Goal: Information Seeking & Learning: Understand process/instructions

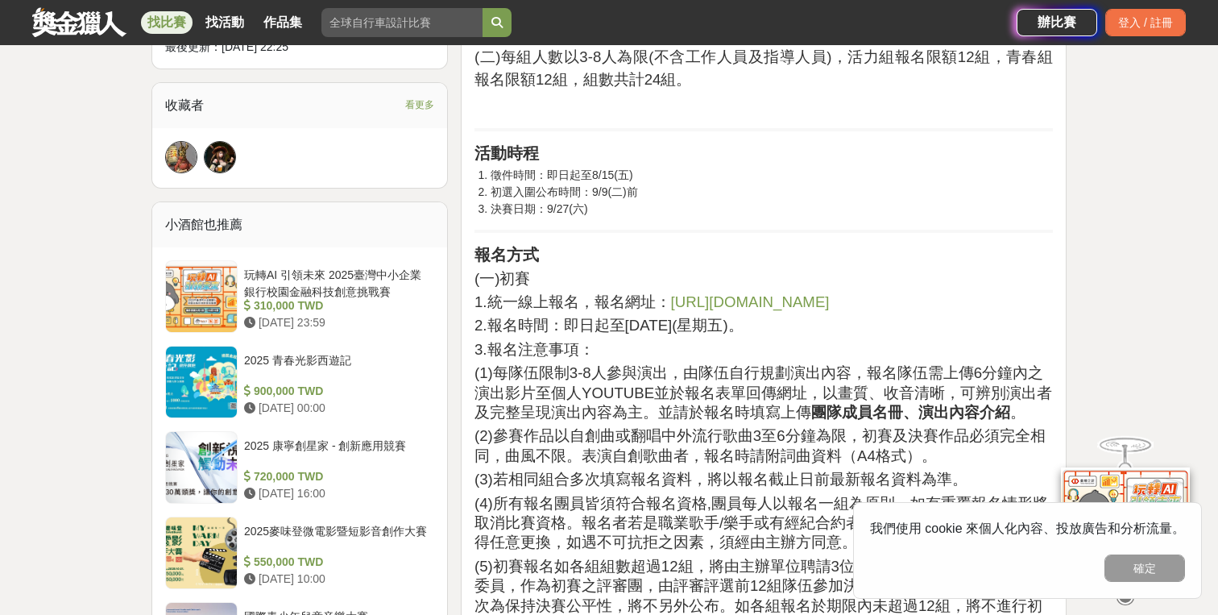
scroll to position [1056, 0]
drag, startPoint x: 841, startPoint y: 392, endPoint x: 940, endPoint y: 394, distance: 99.1
click at [940, 394] on span "(1)每隊伍限制3-8人參與演出，由隊伍自行規劃演出內容，報名隊伍需上傳6分鐘內之演出影片至個人YOUTUBE並於報名表單回傳網址，以畫質、收音清晰，可辨別演…" at bounding box center [764, 391] width 578 height 56
drag, startPoint x: 977, startPoint y: 392, endPoint x: 1023, endPoint y: 396, distance: 45.4
click at [1022, 394] on span "(1)每隊伍限制3-8人參與演出，由隊伍自行規劃演出內容，報名隊伍需上傳6分鐘內之演出影片至個人YOUTUBE並於報名表單回傳網址，以畫質、收音清晰，可辨別演…" at bounding box center [764, 391] width 578 height 56
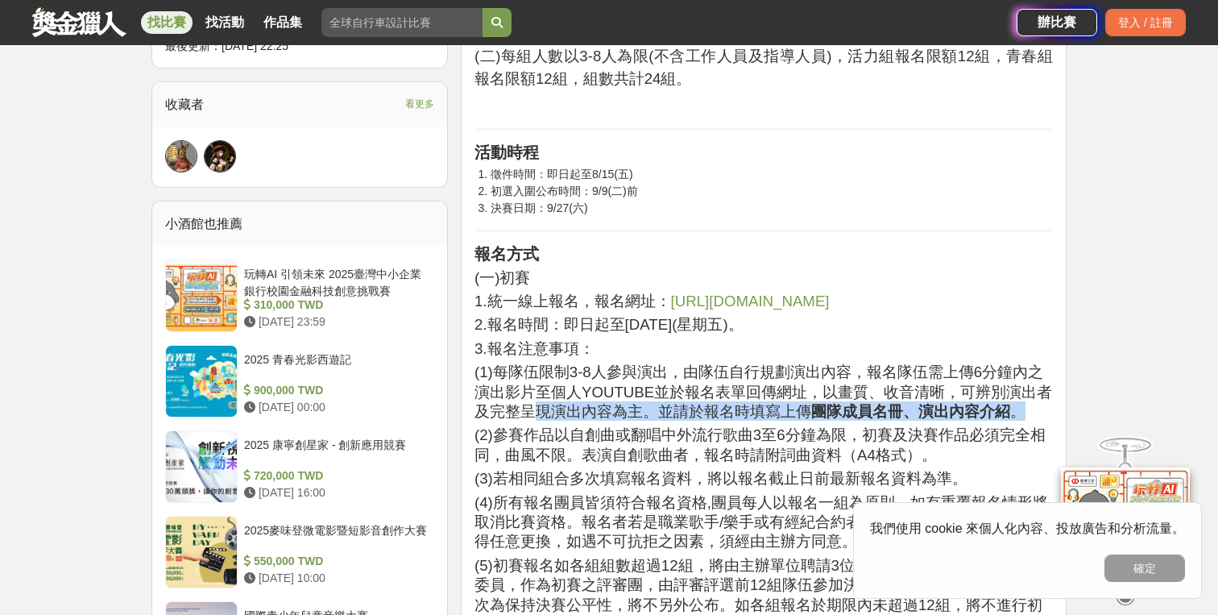
drag, startPoint x: 538, startPoint y: 411, endPoint x: 786, endPoint y: 419, distance: 247.5
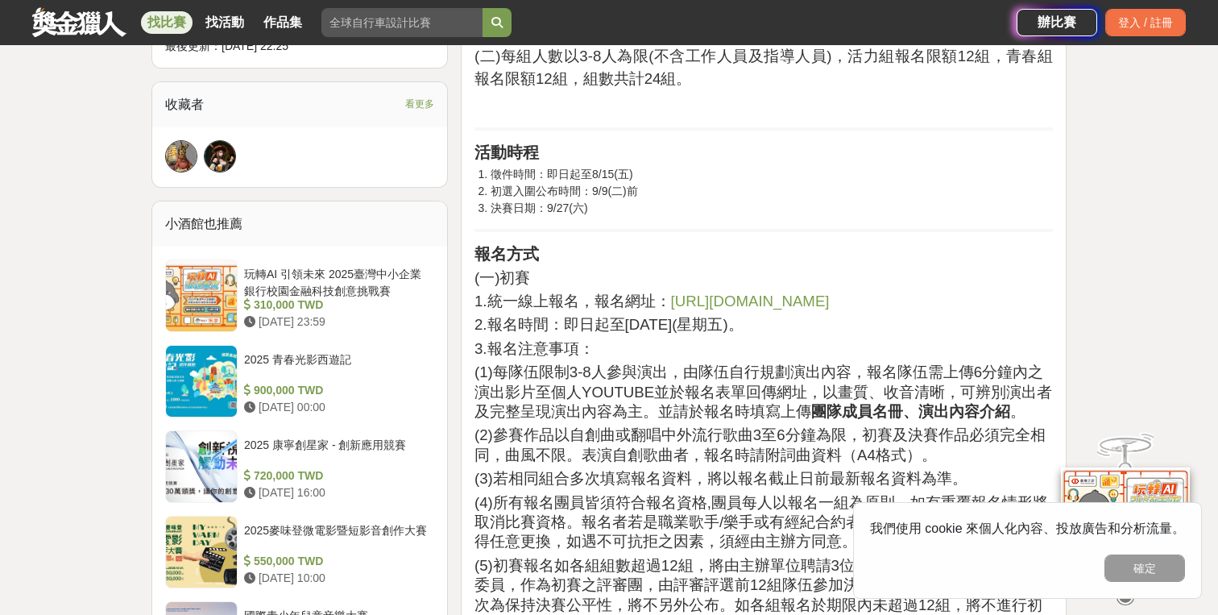
click at [658, 458] on span "(2)參賽作品以自創曲或翻唱中外流行歌曲3至6分鐘為限，初賽及決賽作品必須完全相同，曲風不限。表演自創歌曲者，報名時請附詞曲資料（A4格式）。" at bounding box center [760, 444] width 571 height 36
drag, startPoint x: 522, startPoint y: 433, endPoint x: 700, endPoint y: 435, distance: 178.1
click at [700, 435] on span "(2)參賽作品以自創曲或翻唱中外流行歌曲3至6分鐘為限，初賽及決賽作品必須完全相同，曲風不限。表演自創歌曲者，報名時請附詞曲資料（A4格式）。" at bounding box center [760, 444] width 571 height 36
click at [579, 479] on span "(3)若相同組合多次填寫報名資料，將以報名截止日前最新報名資料為準。" at bounding box center [721, 478] width 493 height 17
drag, startPoint x: 528, startPoint y: 450, endPoint x: 674, endPoint y: 450, distance: 146.7
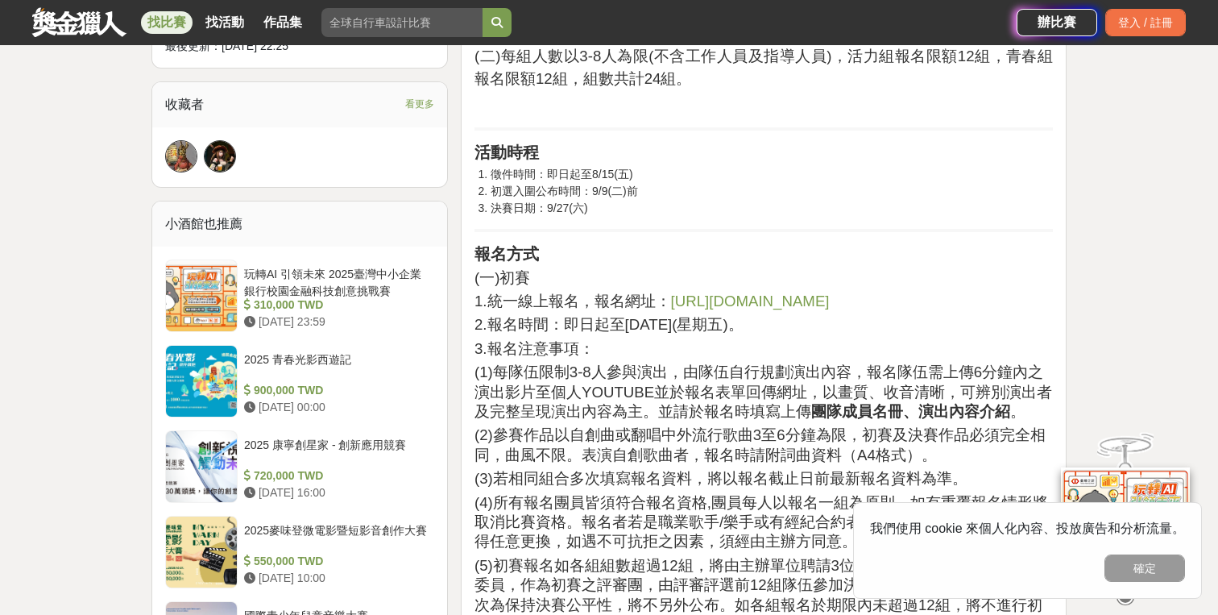
click at [674, 450] on span "(2)參賽作品以自創曲或翻唱中外流行歌曲3至6分鐘為限，初賽及決賽作品必須完全相同，曲風不限。表演自創歌曲者，報名時請附詞曲資料（A4格式）。" at bounding box center [760, 444] width 571 height 36
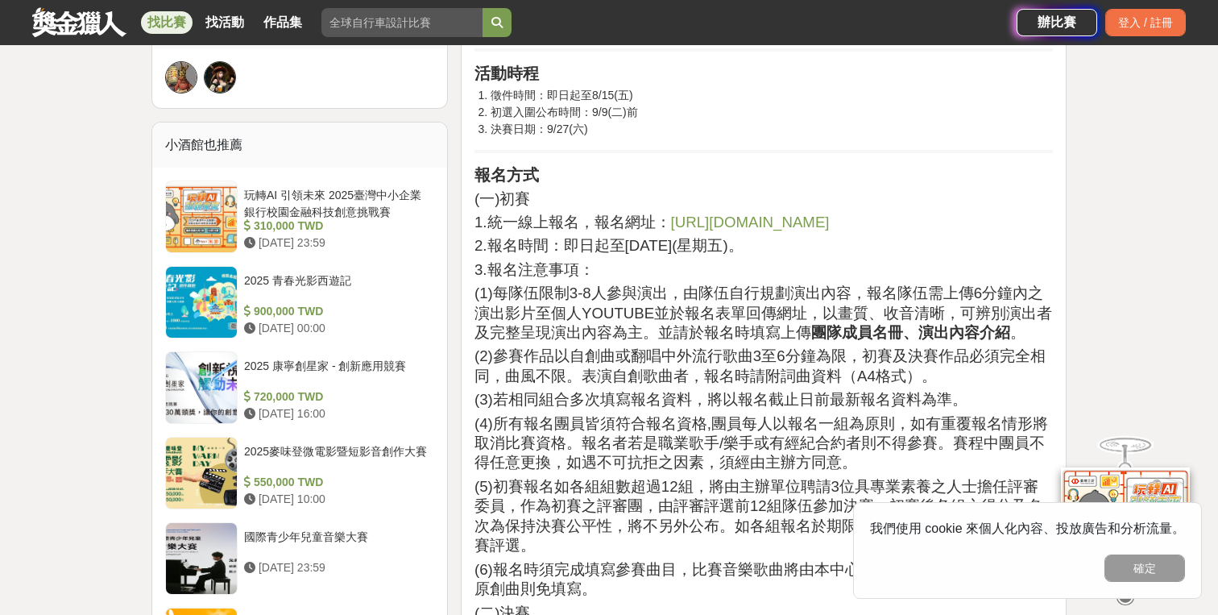
scroll to position [1182, 0]
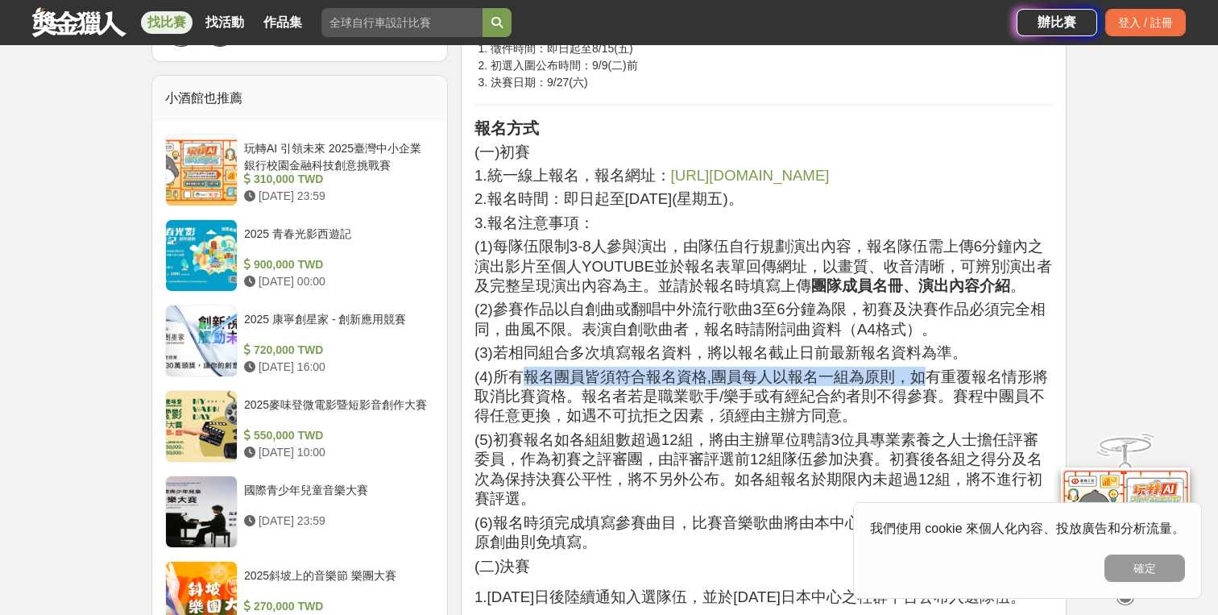
drag, startPoint x: 523, startPoint y: 378, endPoint x: 925, endPoint y: 372, distance: 402.1
click at [925, 372] on span "(4)所有報名團員皆須符合報名資格,團員每人以報名一組為原則，如有重覆報名情形將取消比賽資格。報名者若是職業歌手/樂手或有經紀合約者則不得參賽。賽程中團員不得…" at bounding box center [762, 396] width 574 height 56
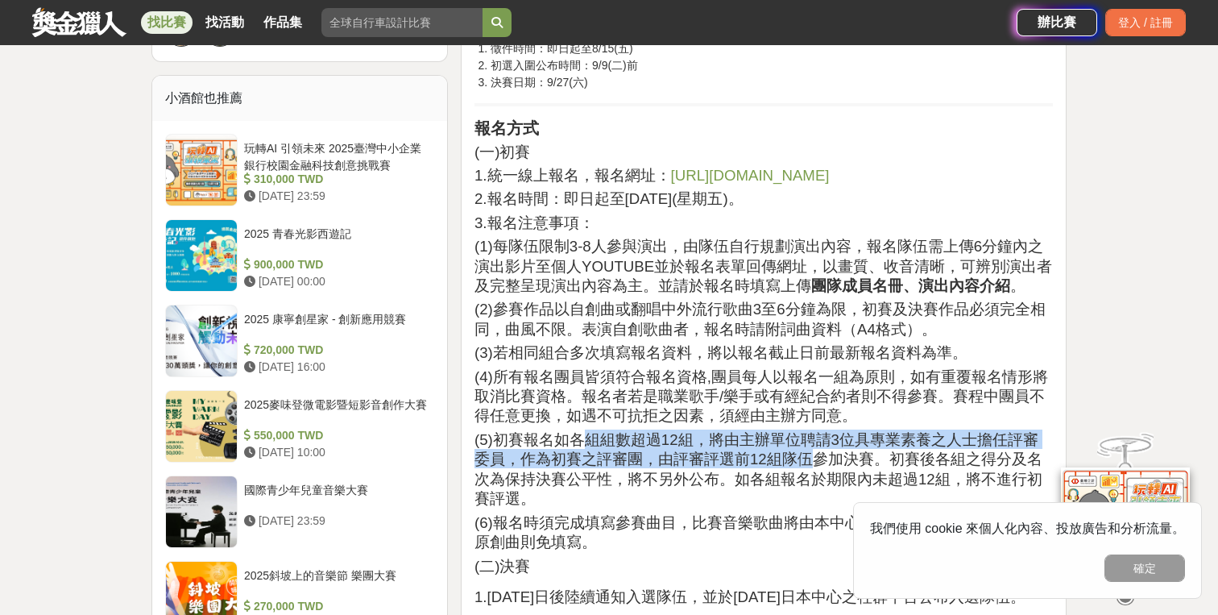
drag, startPoint x: 578, startPoint y: 433, endPoint x: 811, endPoint y: 446, distance: 233.2
click at [811, 446] on span "(5)初賽報名如各組組數超過12組，將由主辦單位聘請3位具專業素養之人士擔任評審委員，作為初賽之評審團，由評審評選前12組隊伍參加決賽。初賽後各組之得分及名次…" at bounding box center [759, 469] width 568 height 76
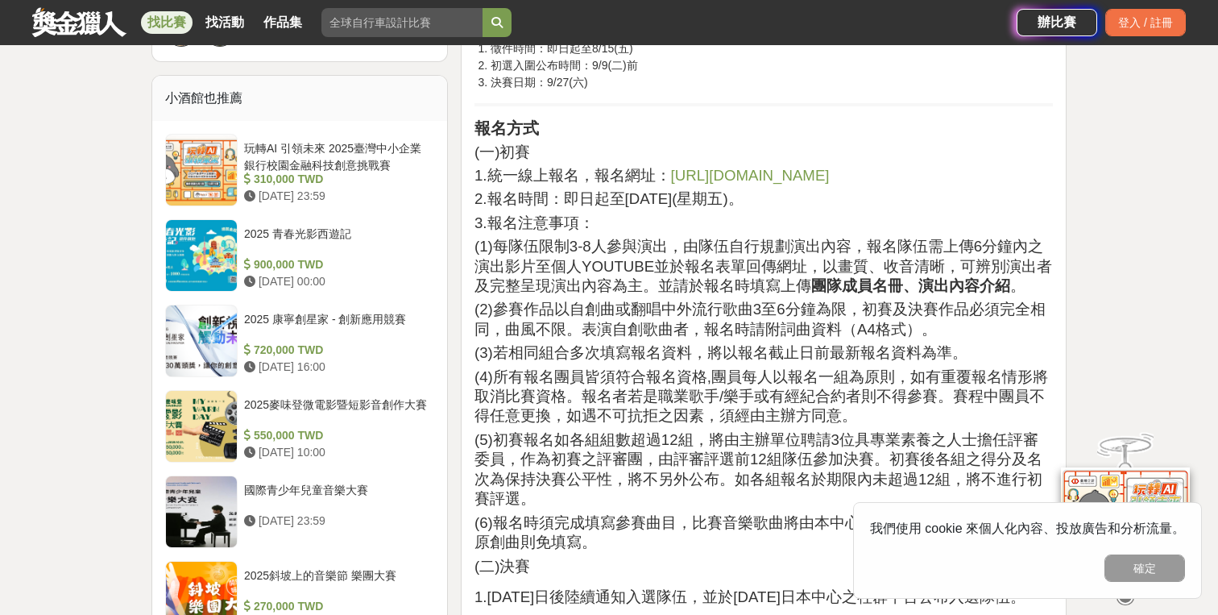
click at [681, 465] on span "(5)初賽報名如各組組數超過12組，將由主辦單位聘請3位具專業素養之人士擔任評審委員，作為初賽之評審團，由評審評選前12組隊伍參加決賽。初賽後各組之得分及名次…" at bounding box center [759, 469] width 568 height 76
drag, startPoint x: 553, startPoint y: 453, endPoint x: 721, endPoint y: 454, distance: 168.4
click at [721, 454] on span "(5)初賽報名如各組組數超過12組，將由主辦單位聘請3位具專業素養之人士擔任評審委員，作為初賽之評審團，由評審評選前12組隊伍參加決賽。初賽後各組之得分及名次…" at bounding box center [759, 469] width 568 height 76
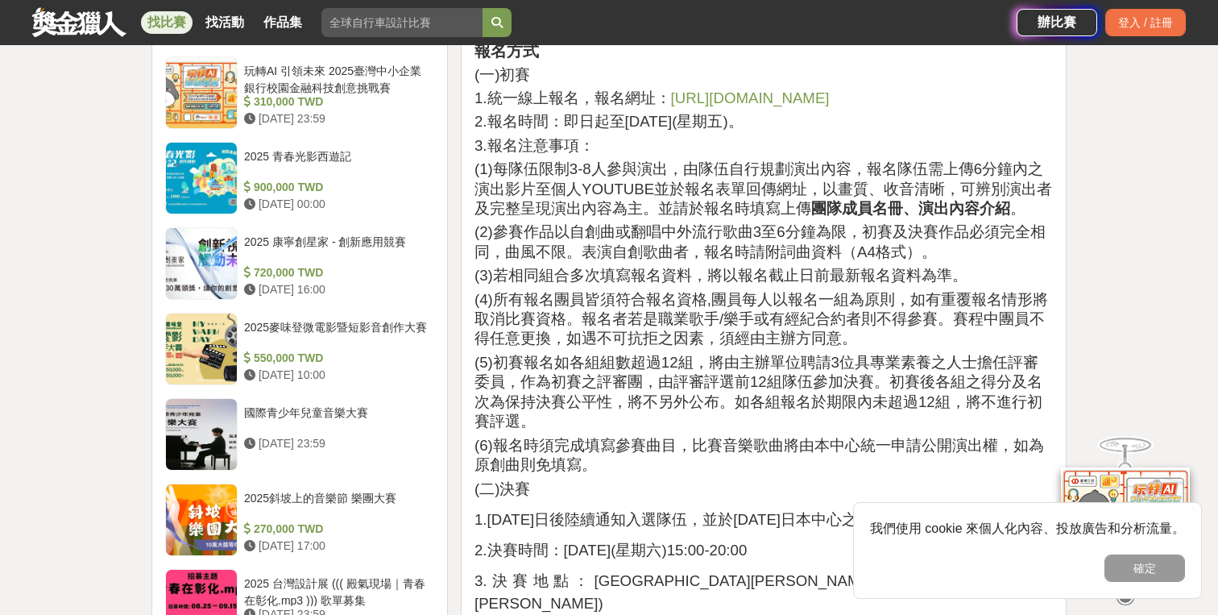
click at [687, 450] on h2 "(6)報名時須完成填寫參賽曲目，比賽音樂歌曲將由本中心統一申請公開演出權，如為原創曲則免填寫。" at bounding box center [764, 454] width 579 height 39
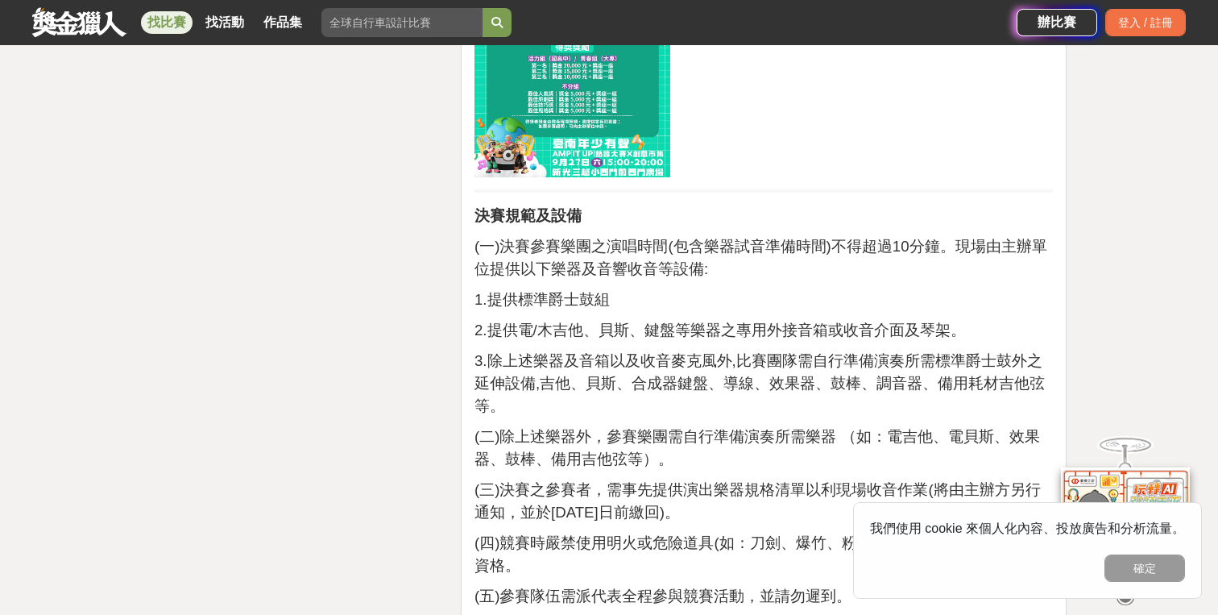
scroll to position [2740, 0]
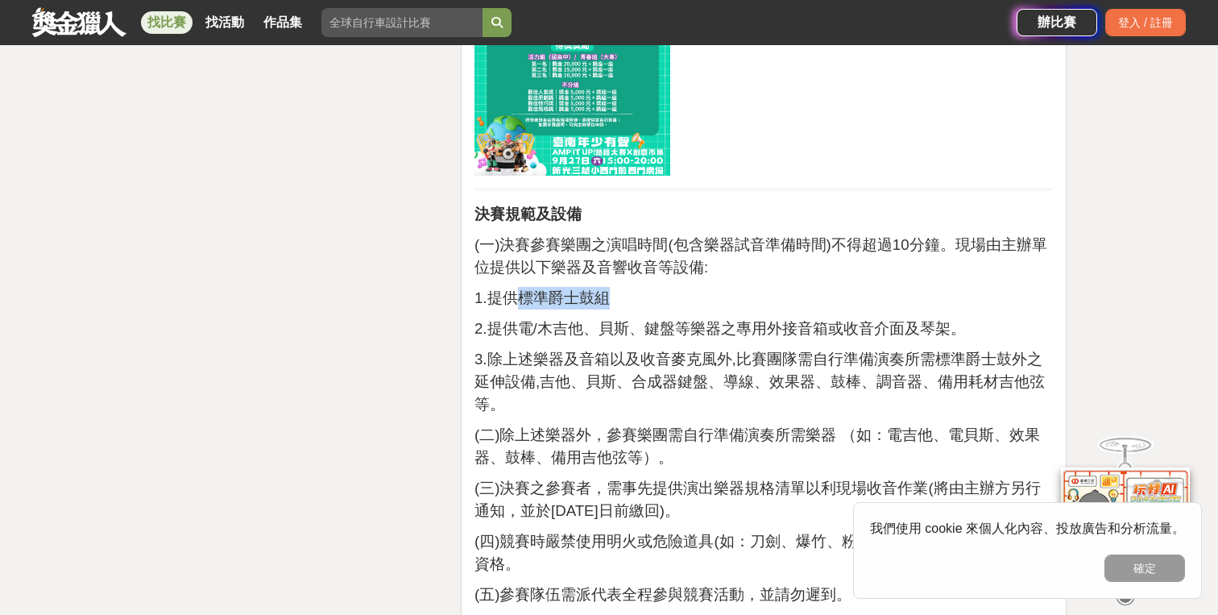
drag, startPoint x: 525, startPoint y: 223, endPoint x: 627, endPoint y: 223, distance: 102.3
click at [627, 287] on p "1.提供標準爵士鼓組" at bounding box center [764, 298] width 579 height 23
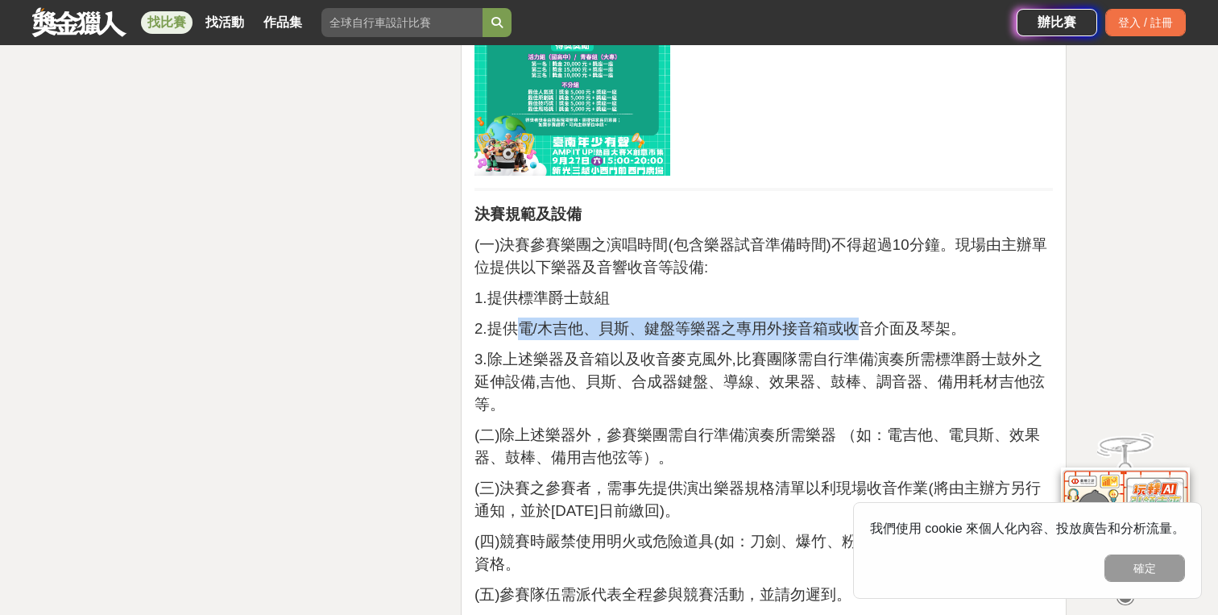
drag, startPoint x: 521, startPoint y: 255, endPoint x: 858, endPoint y: 247, distance: 336.9
click at [858, 320] on span "2.提供電/木吉他、貝斯、鍵盤等樂器之專用外接音箱或收音介面及琴架。" at bounding box center [721, 328] width 492 height 17
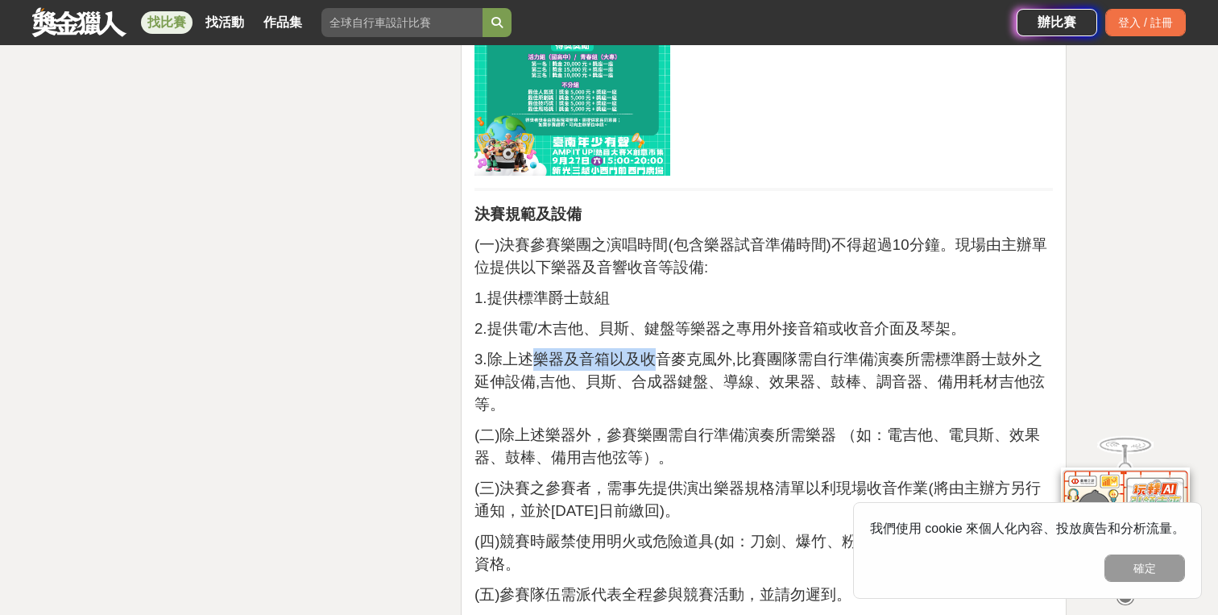
drag, startPoint x: 527, startPoint y: 289, endPoint x: 665, endPoint y: 288, distance: 137.8
click at [665, 351] on span "3.除上述樂器及音箱以及收音麥克風外,比賽團隊需自行準備演奏所需標準爵士鼓外之延伸設備,吉他、貝斯、合成器鍵盤、導線、效果器、鼓棒、調音器、備用耗材吉他弦等。" at bounding box center [760, 382] width 570 height 62
drag, startPoint x: 780, startPoint y: 288, endPoint x: 973, endPoint y: 288, distance: 193.4
click at [973, 351] on span "3.除上述樂器及音箱以及收音麥克風外,比賽團隊需自行準備演奏所需標準爵士鼓外之延伸設備,吉他、貝斯、合成器鍵盤、導線、效果器、鼓棒、調音器、備用耗材吉他弦等。" at bounding box center [760, 382] width 570 height 62
drag, startPoint x: 549, startPoint y: 305, endPoint x: 565, endPoint y: 305, distance: 16.1
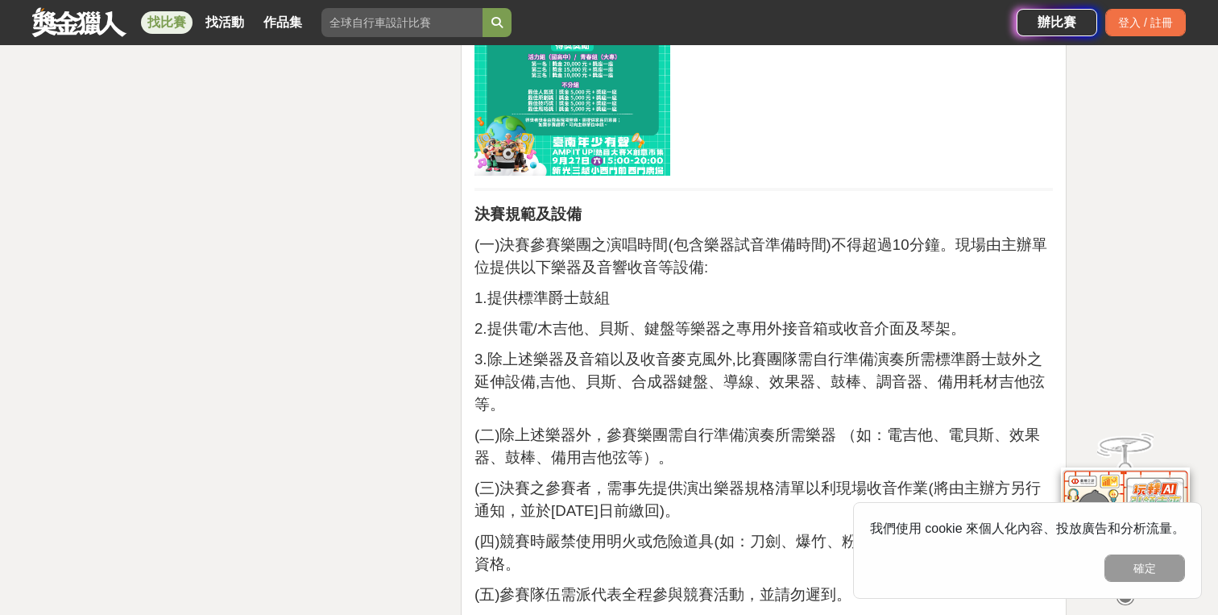
click at [562, 351] on span "3.除上述樂器及音箱以及收音麥克風外,比賽團隊需自行準備演奏所需標準爵士鼓外之延伸設備,吉他、貝斯、合成器鍵盤、導線、效果器、鼓棒、調音器、備用耗材吉他弦等。" at bounding box center [760, 382] width 570 height 62
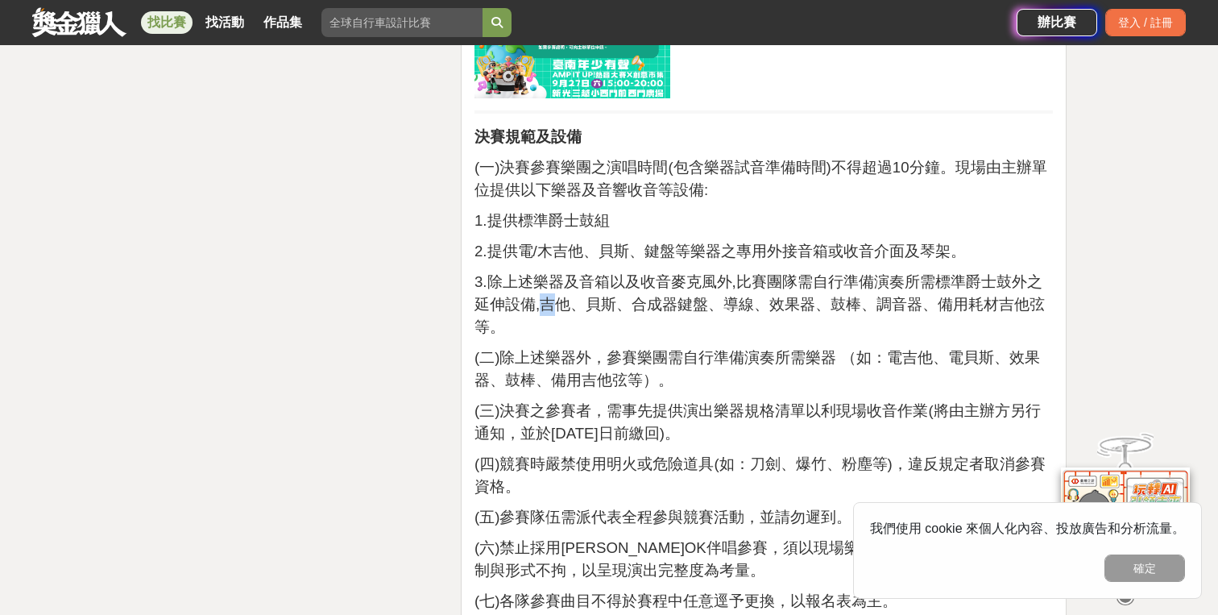
scroll to position [2834, 0]
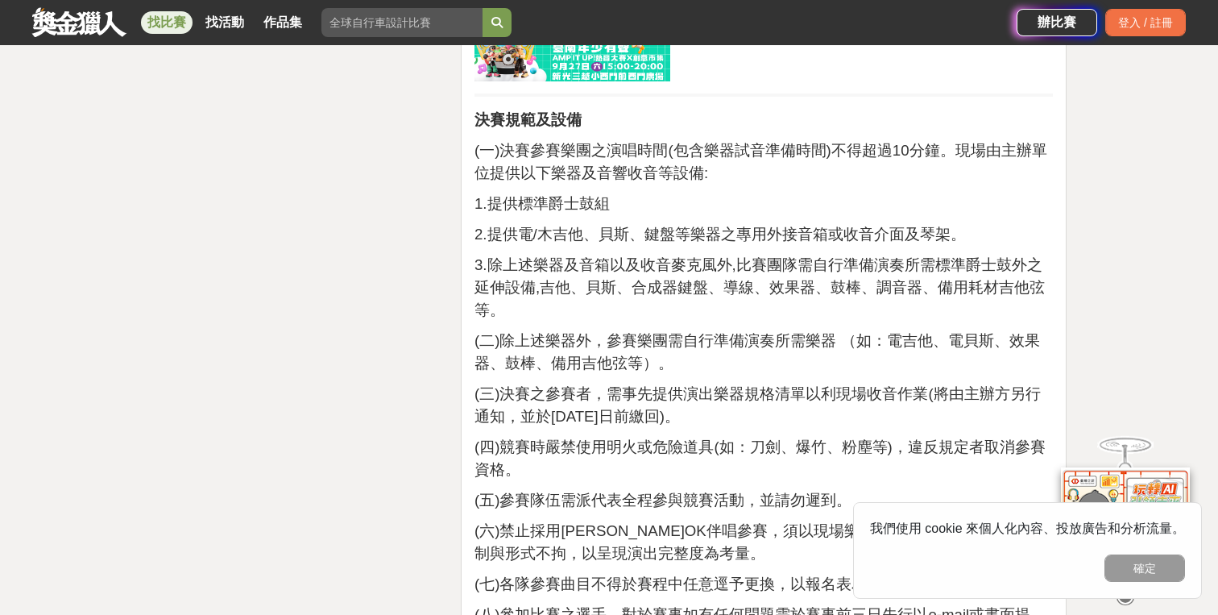
click at [721, 438] on span "(四)競賽時嚴禁使用明火或危險道具(如：刀劍、爆竹、粉塵等)，違反規定者取消參賽資格。" at bounding box center [760, 457] width 571 height 39
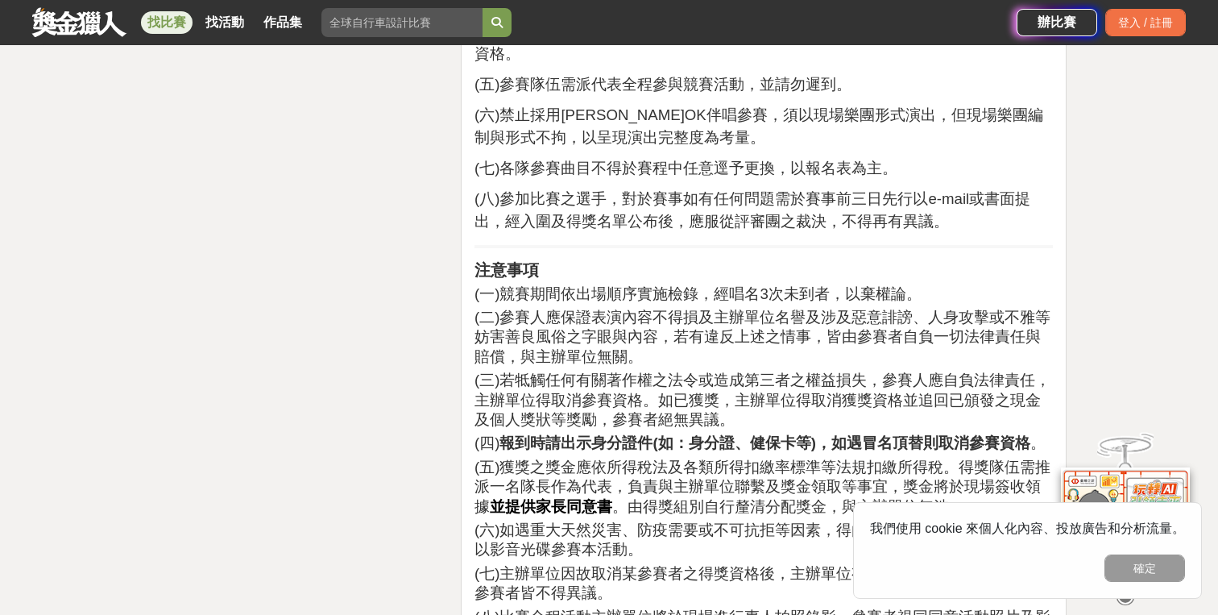
scroll to position [3251, 0]
click at [1128, 572] on button "確定" at bounding box center [1145, 567] width 81 height 27
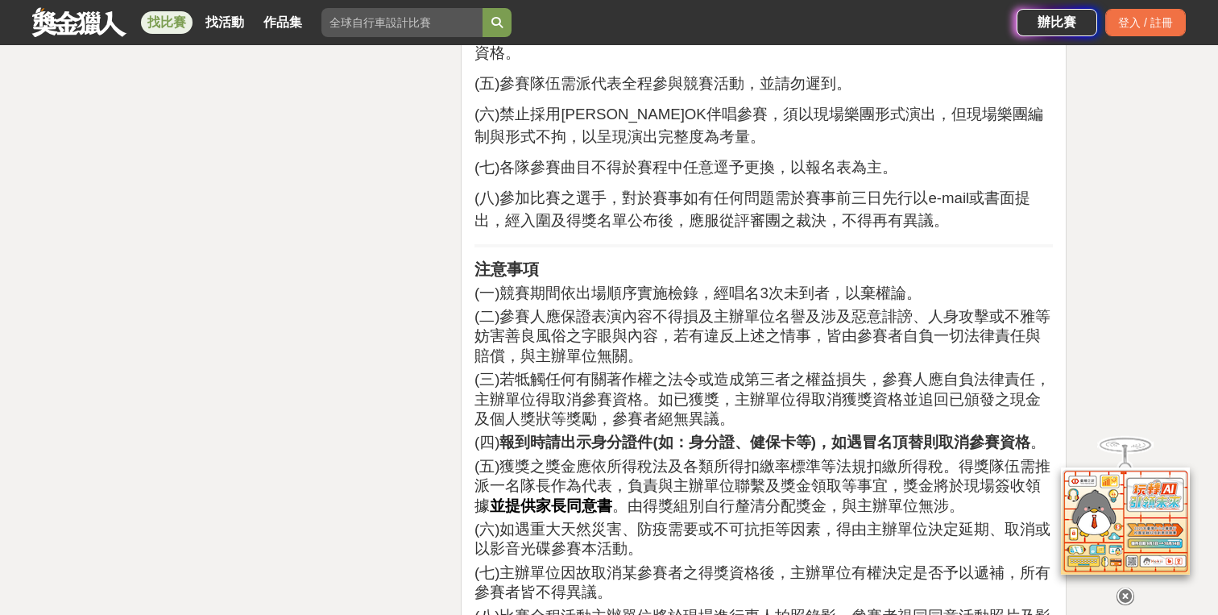
click at [799, 458] on span "(五)獲獎之獎金應依所得稅法及各類所得扣繳率標準等法規扣繳所得稅。得獎隊伍需推派一名隊長作為代表，負責與主辦單位聯繫及獎金領取等事宜，獎金將於現場簽收領據" at bounding box center [763, 486] width 576 height 56
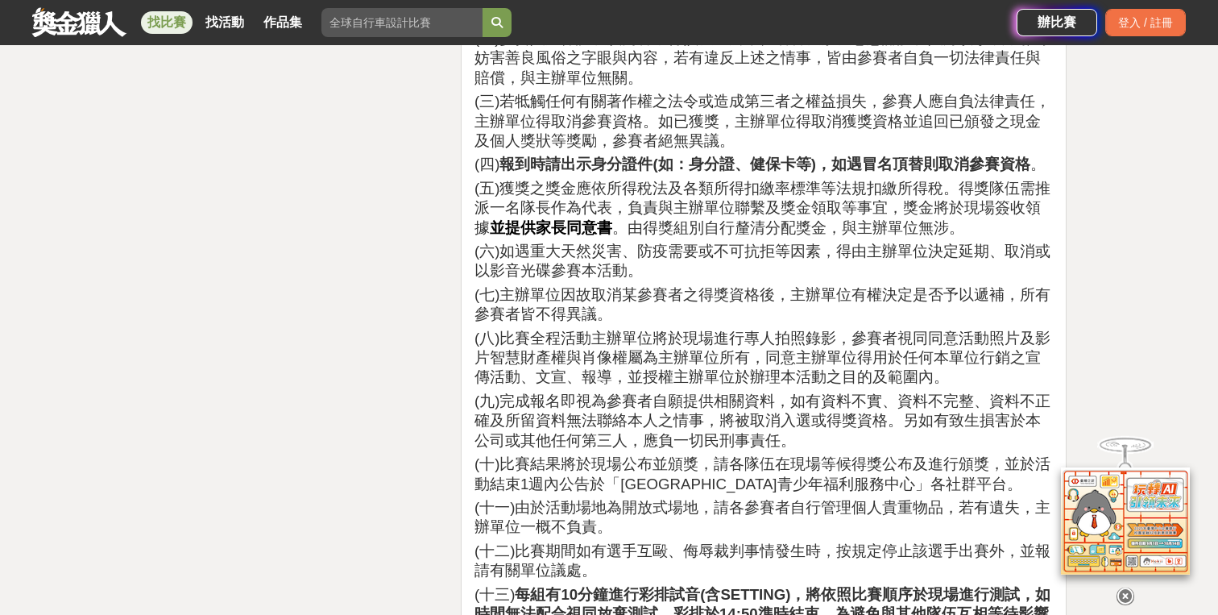
scroll to position [3527, 0]
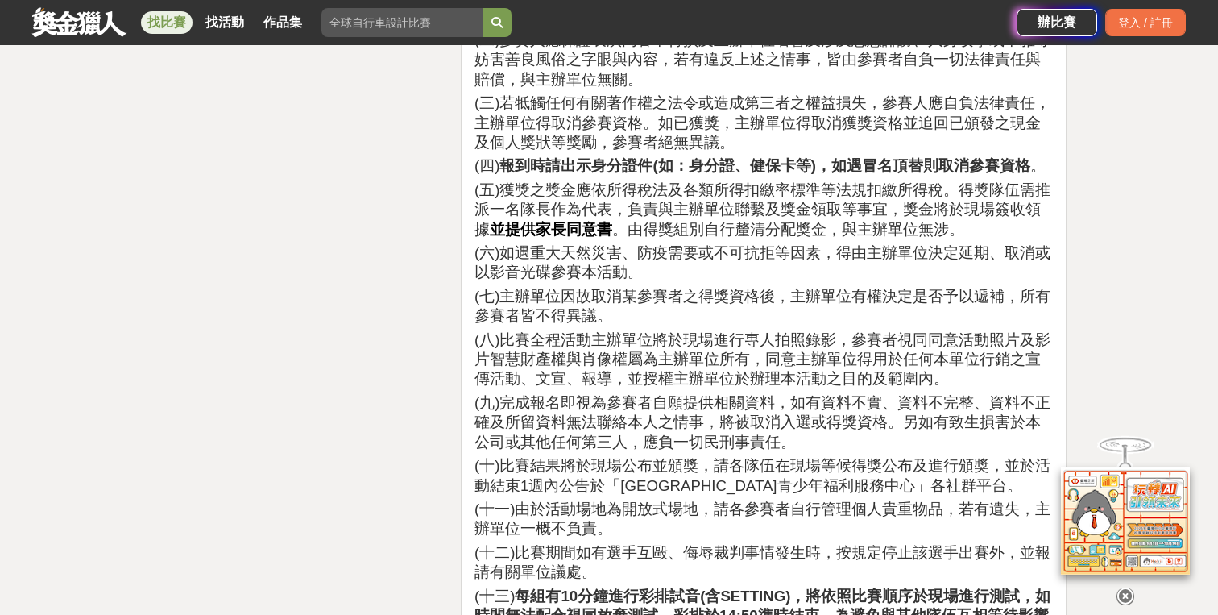
click at [718, 394] on span "(九)完成報名即視為參賽者自願提供相關資料，如有資料不實、資料不完整、資料不正確及所留資料無法聯絡本人之情事，將被取消入選或得獎資格。另如有致生損害於本公司或…" at bounding box center [763, 422] width 576 height 56
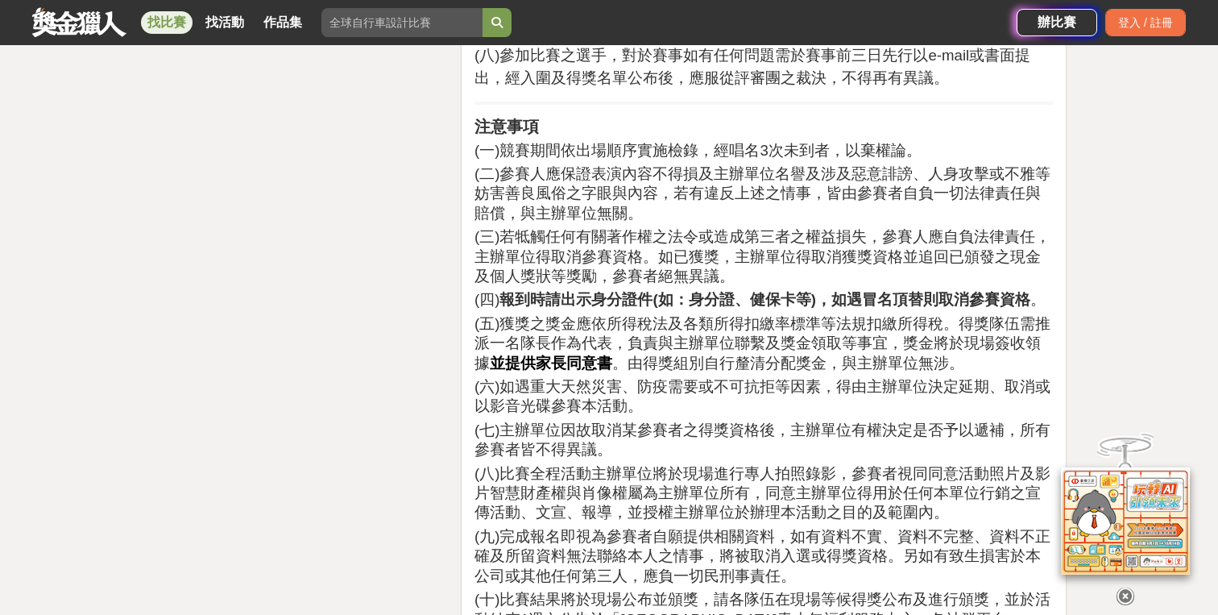
scroll to position [3438, 0]
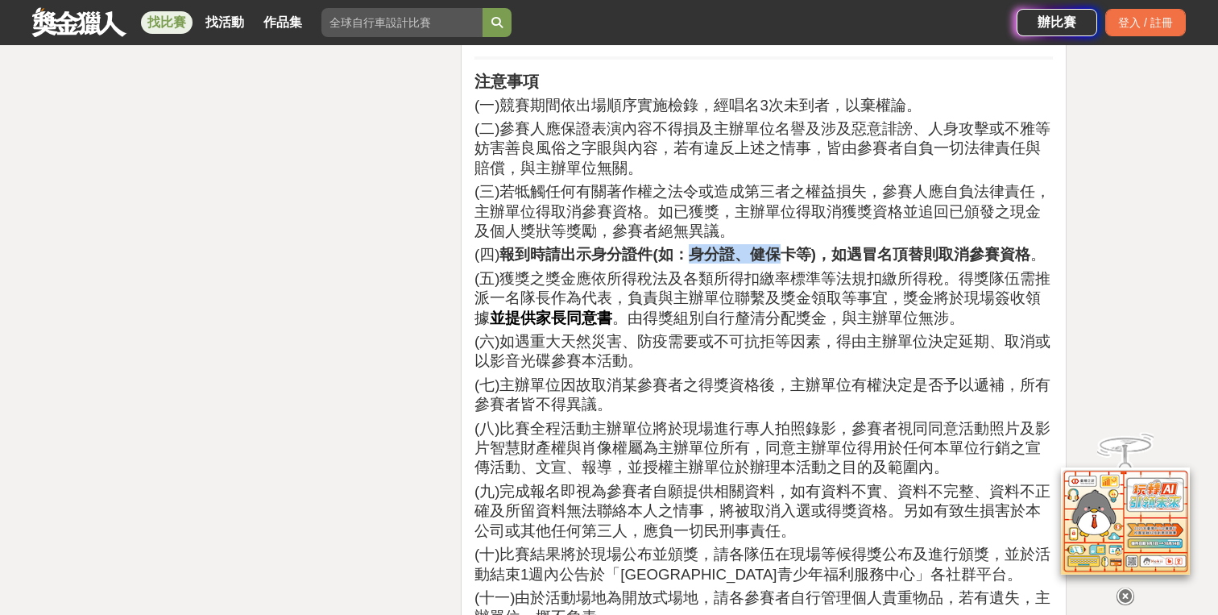
drag, startPoint x: 688, startPoint y: 179, endPoint x: 786, endPoint y: 179, distance: 98.3
click at [786, 246] on strong "報到時請出示身分證件(如：身分證、健保卡等)，如遇冒名頂替則取消參賽資格" at bounding box center [765, 254] width 530 height 17
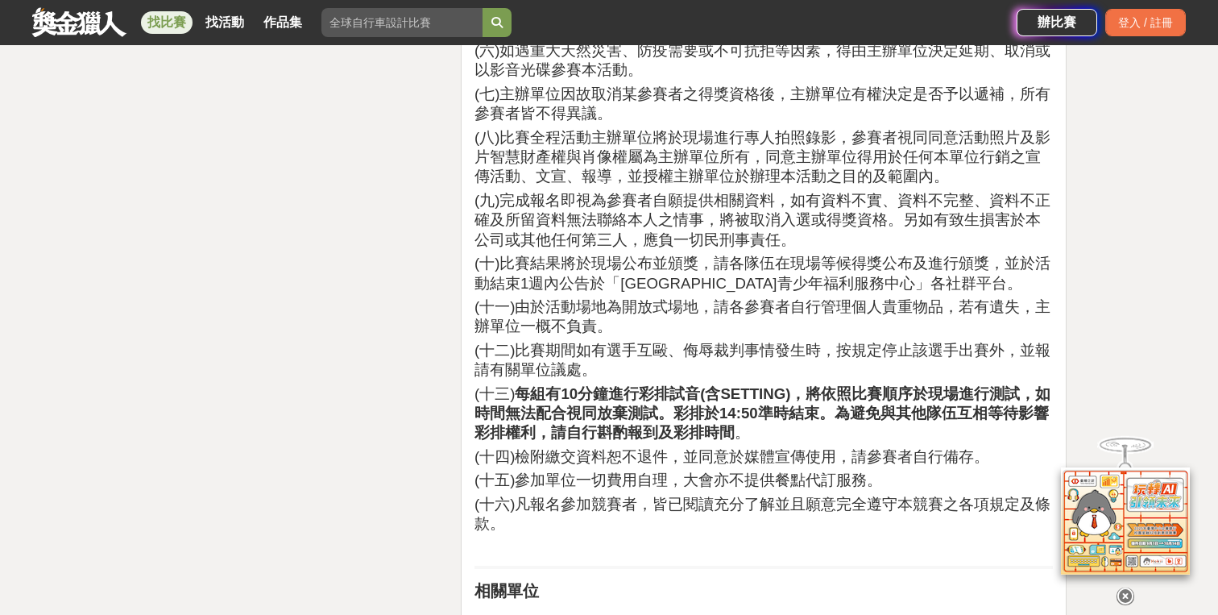
scroll to position [3731, 0]
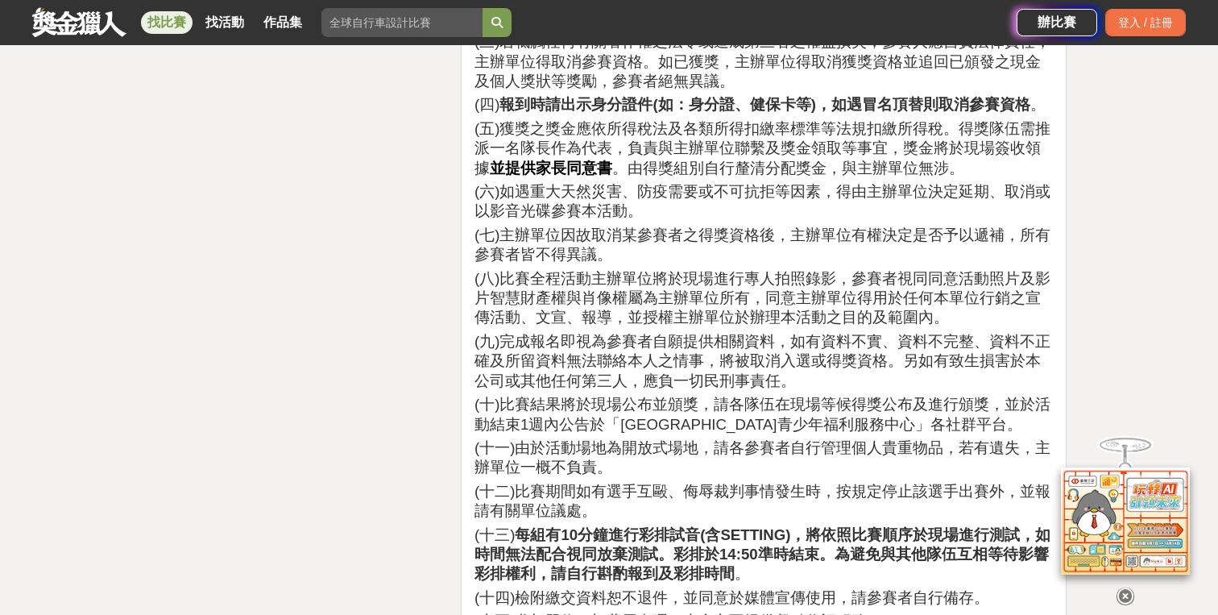
scroll to position [3597, 0]
